Goal: Find specific page/section: Find specific page/section

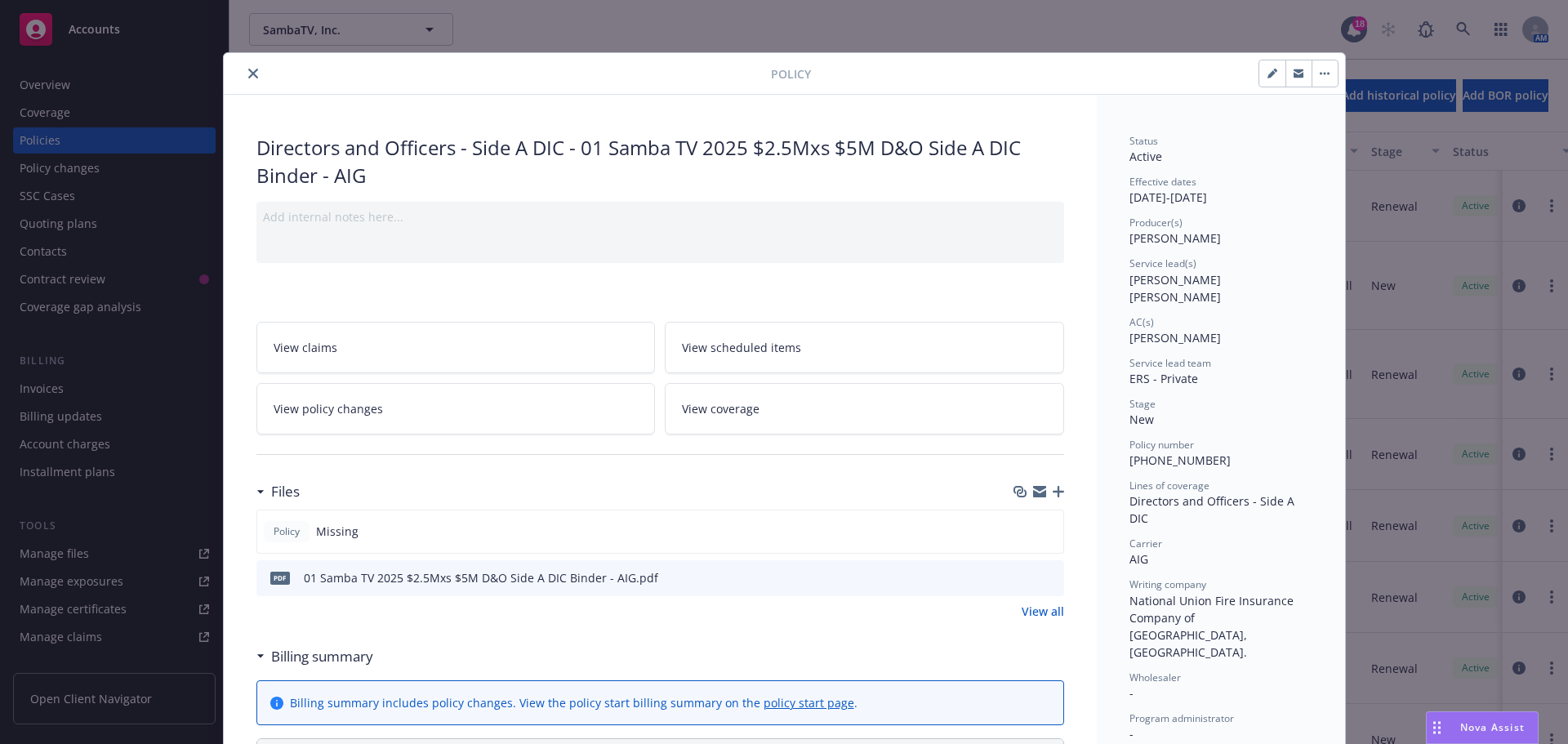
drag, startPoint x: 245, startPoint y: 72, endPoint x: 335, endPoint y: 70, distance: 90.0
click at [248, 72] on icon "close" at bounding box center [252, 73] width 10 height 10
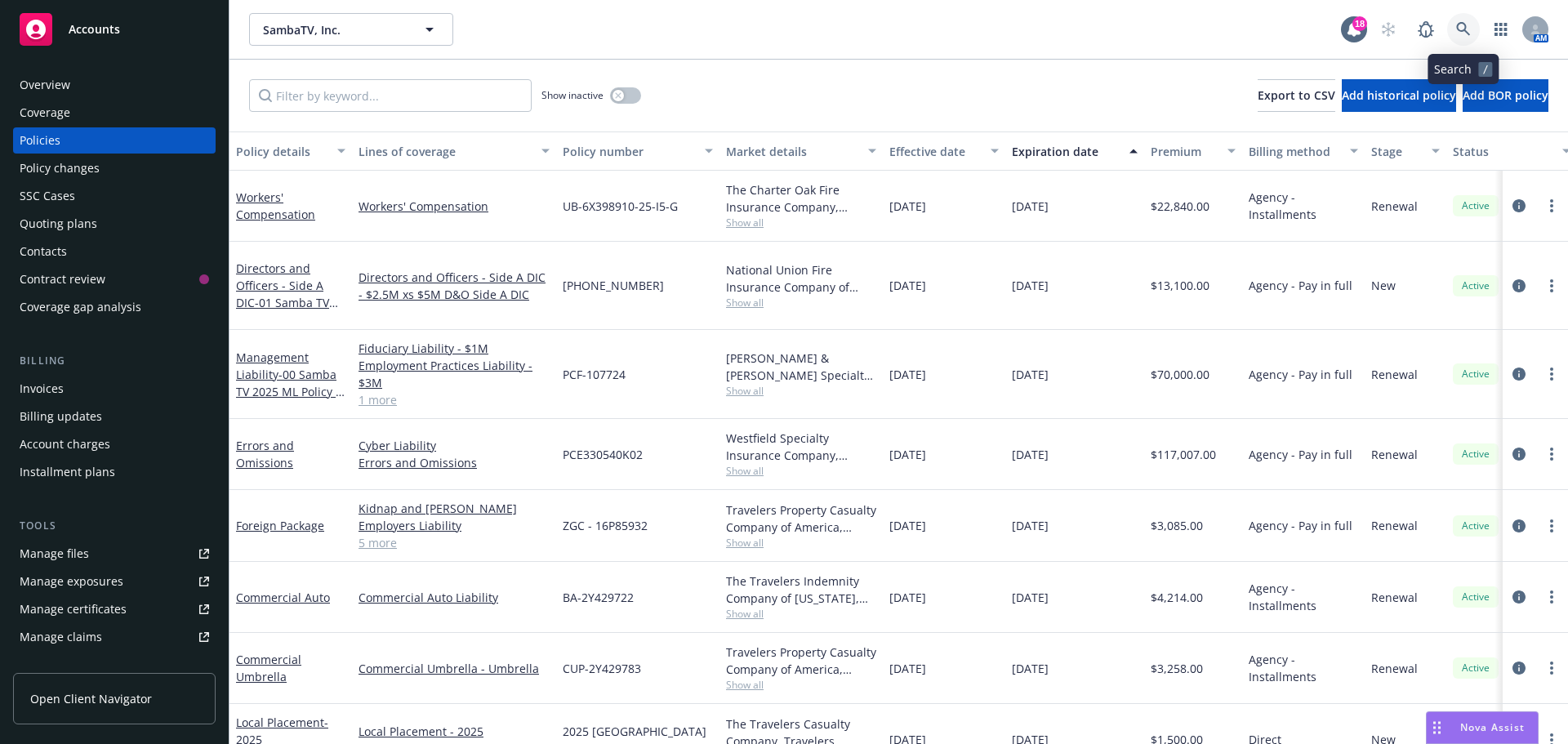
click at [1462, 21] on link at bounding box center [1463, 29] width 33 height 33
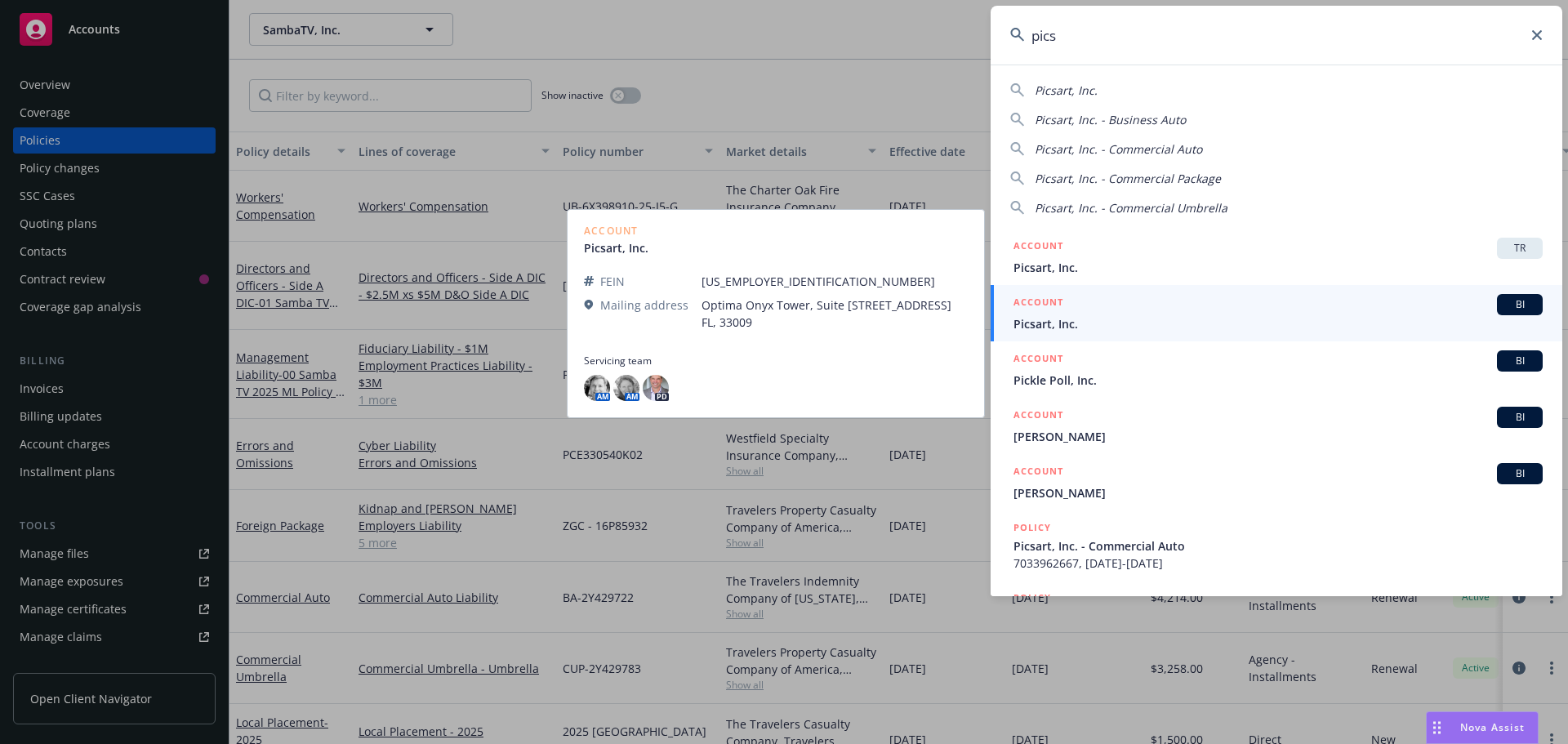
type input "pics"
click at [1506, 306] on span "BI" at bounding box center [1519, 305] width 33 height 15
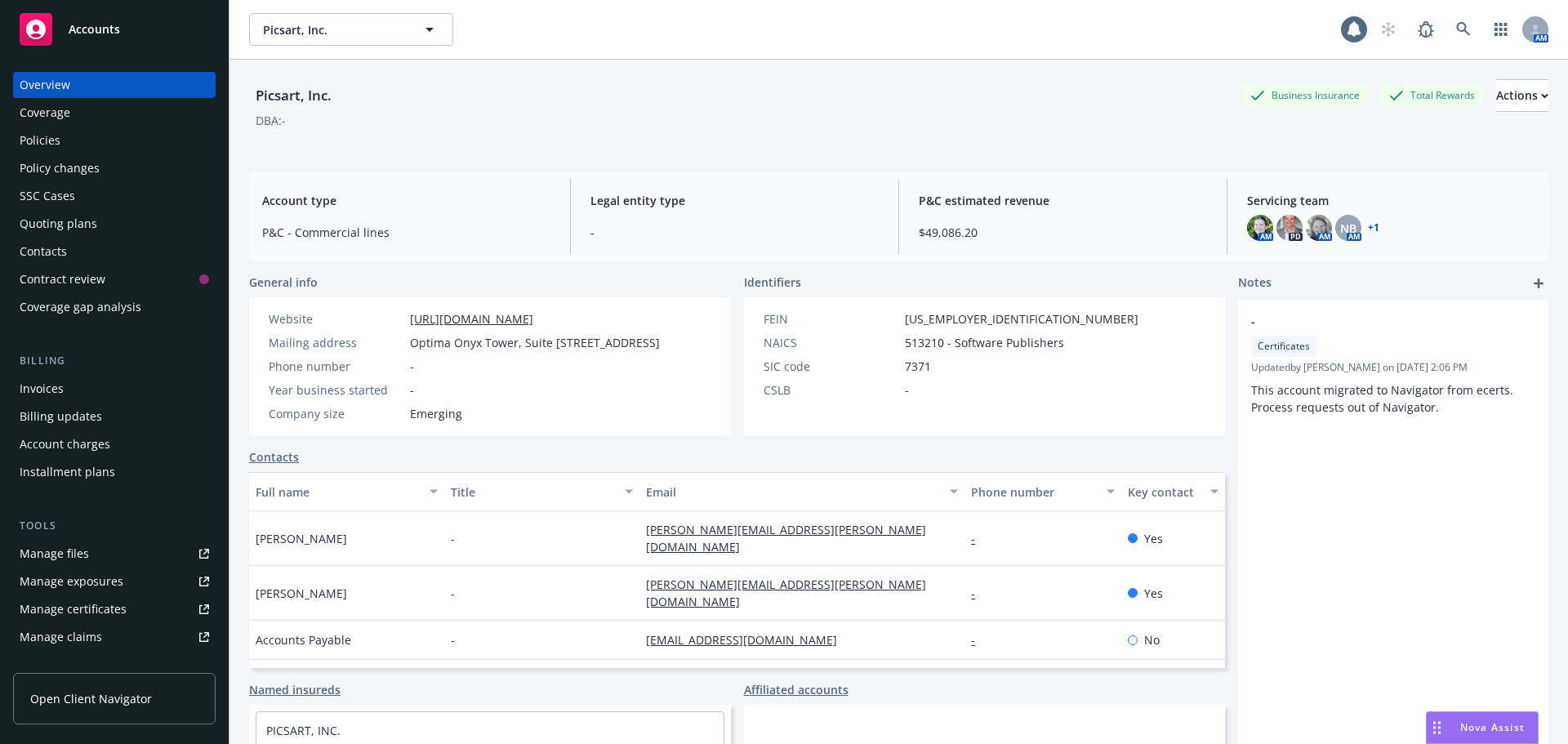
click at [50, 144] on div "Policies" at bounding box center [40, 140] width 41 height 26
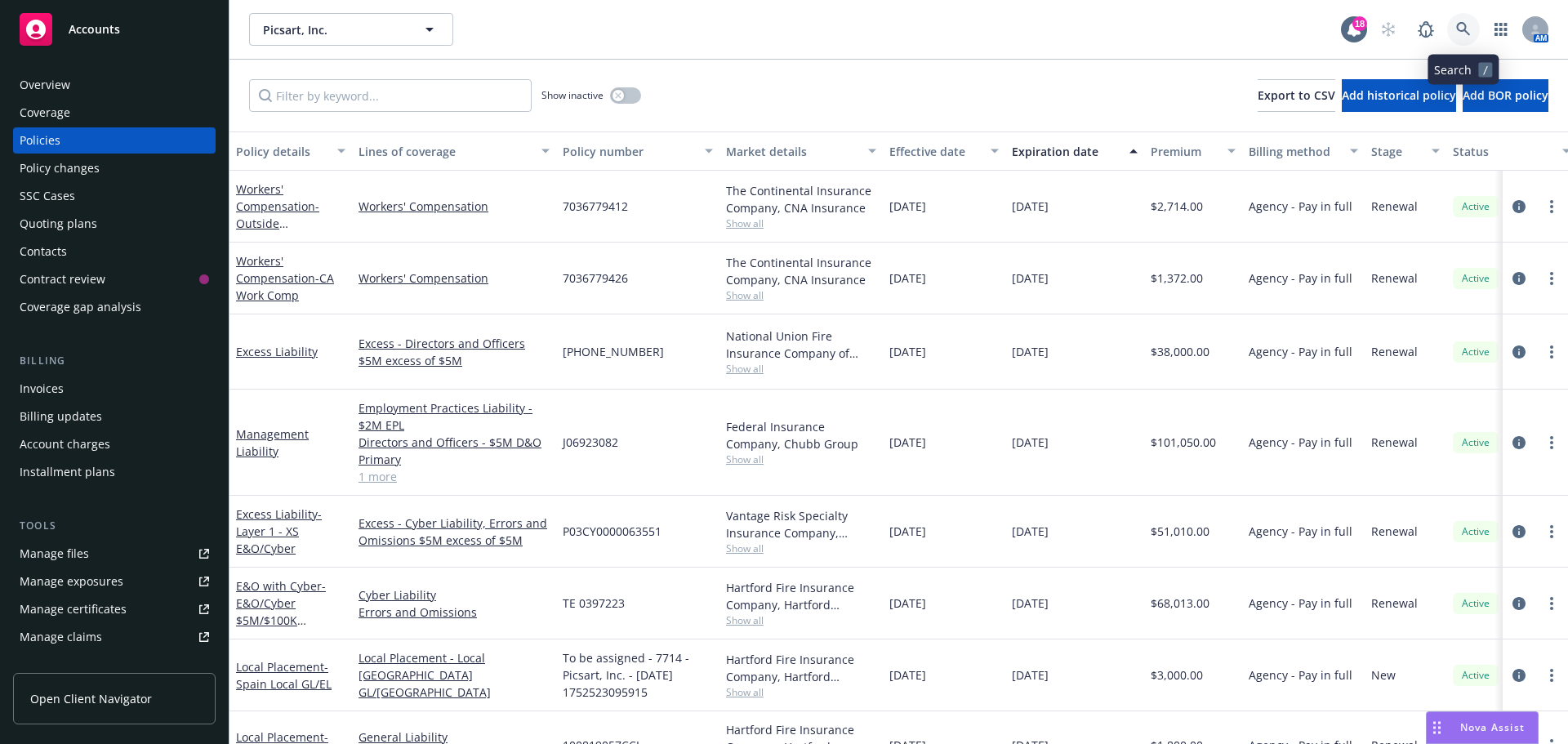
click at [1464, 26] on icon at bounding box center [1463, 29] width 15 height 15
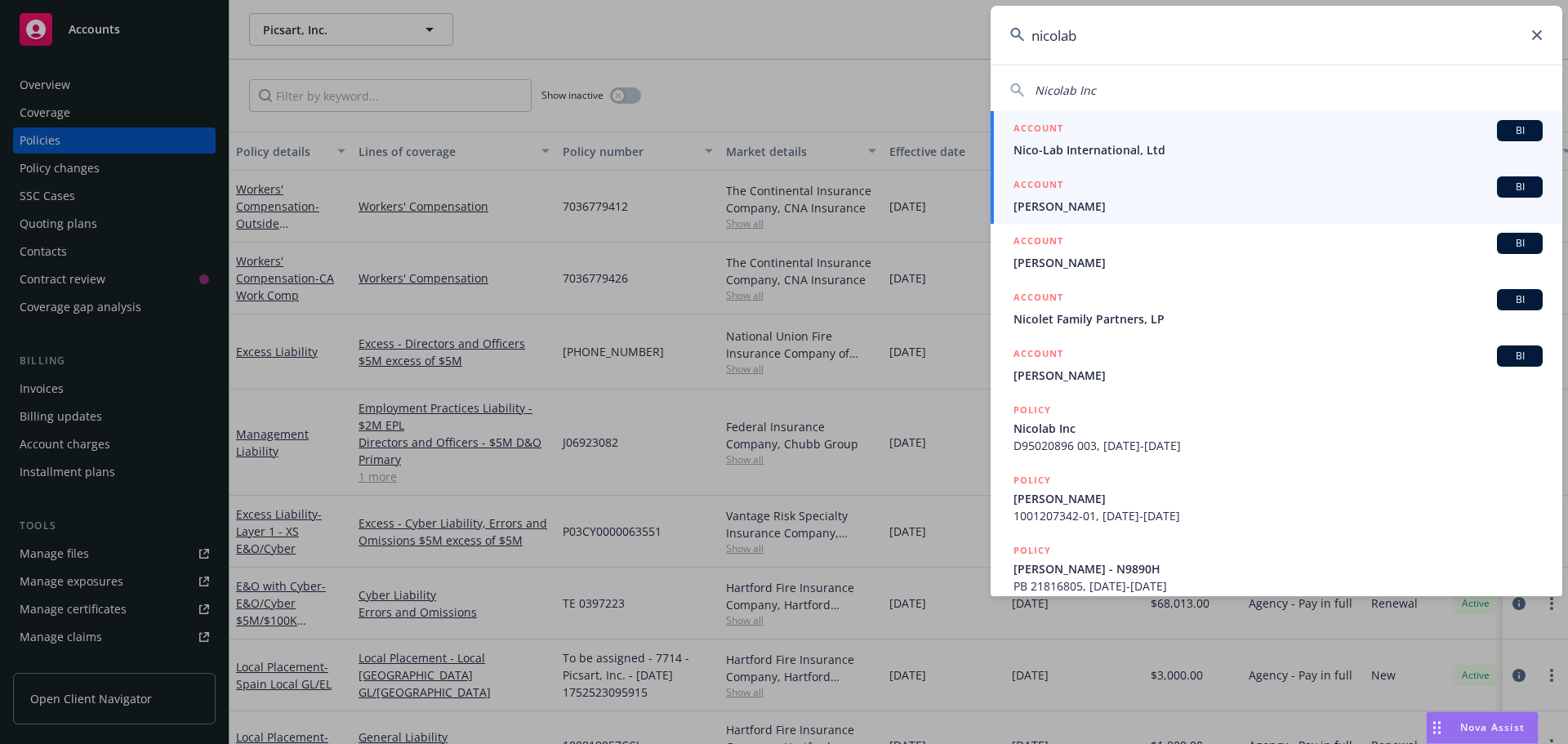
type input "nicolab"
click at [1516, 125] on span "BI" at bounding box center [1519, 131] width 33 height 15
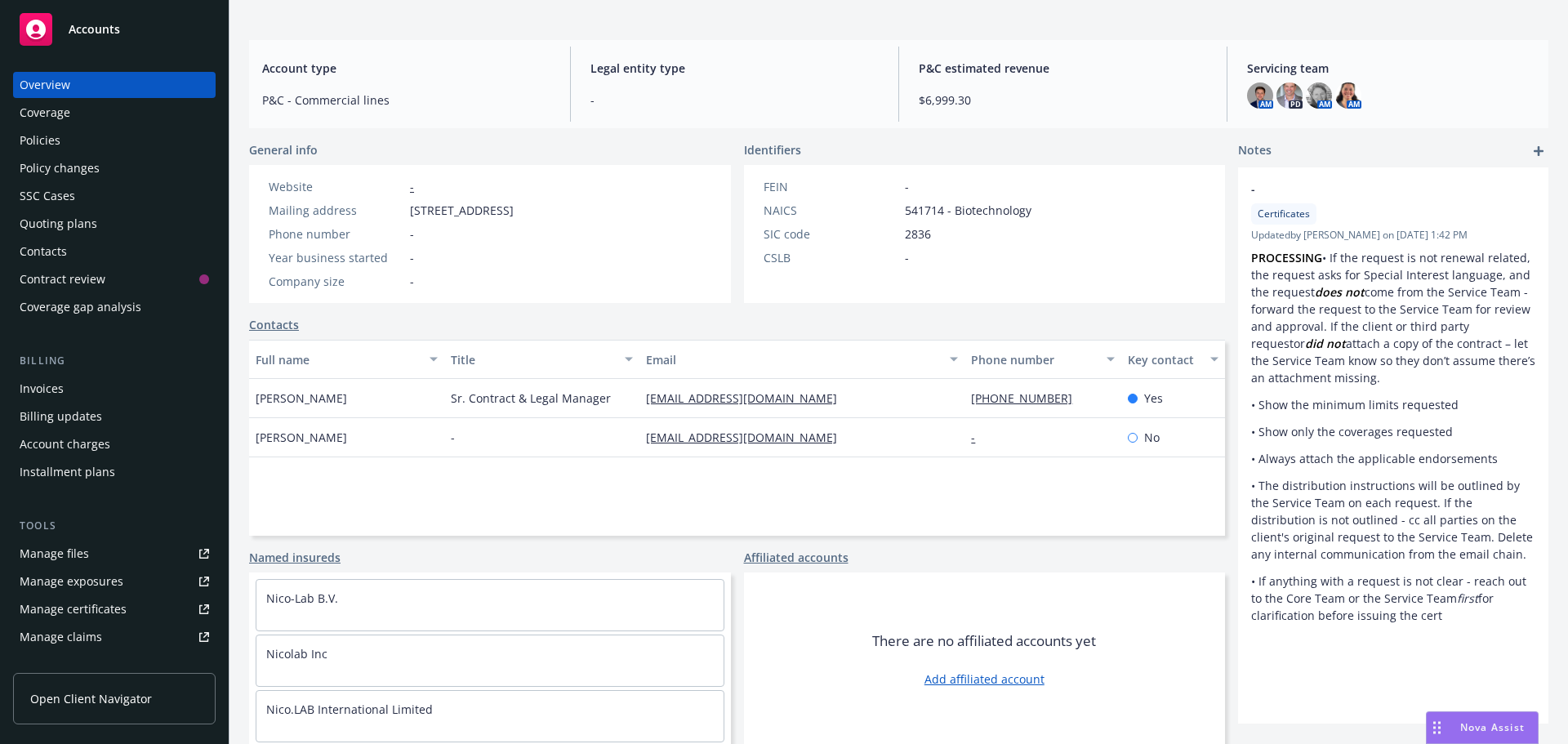
scroll to position [134, 0]
click at [45, 139] on div "Policies" at bounding box center [40, 140] width 41 height 26
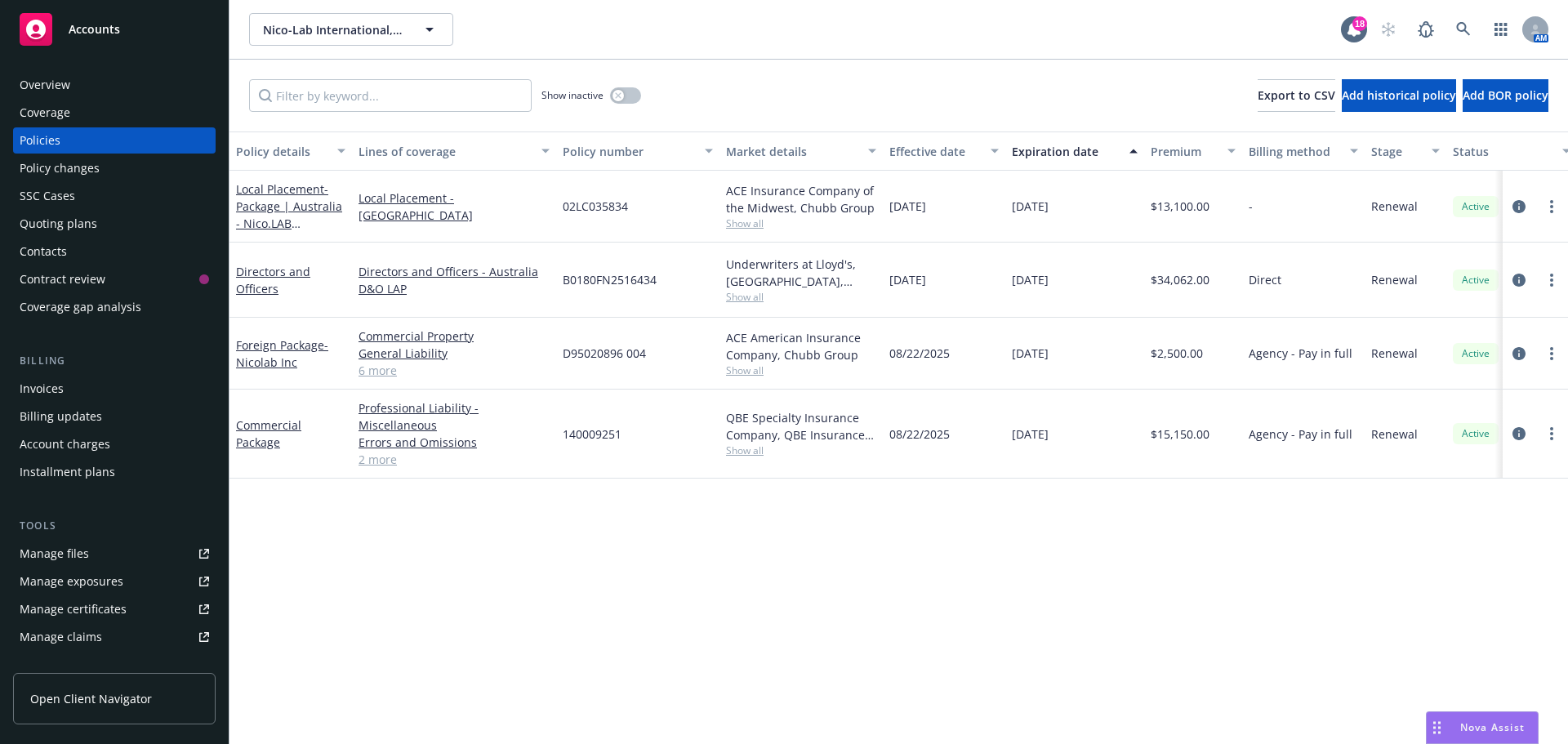
click at [55, 85] on div "Overview" at bounding box center [44, 84] width 51 height 26
